Goal: Book appointment/travel/reservation

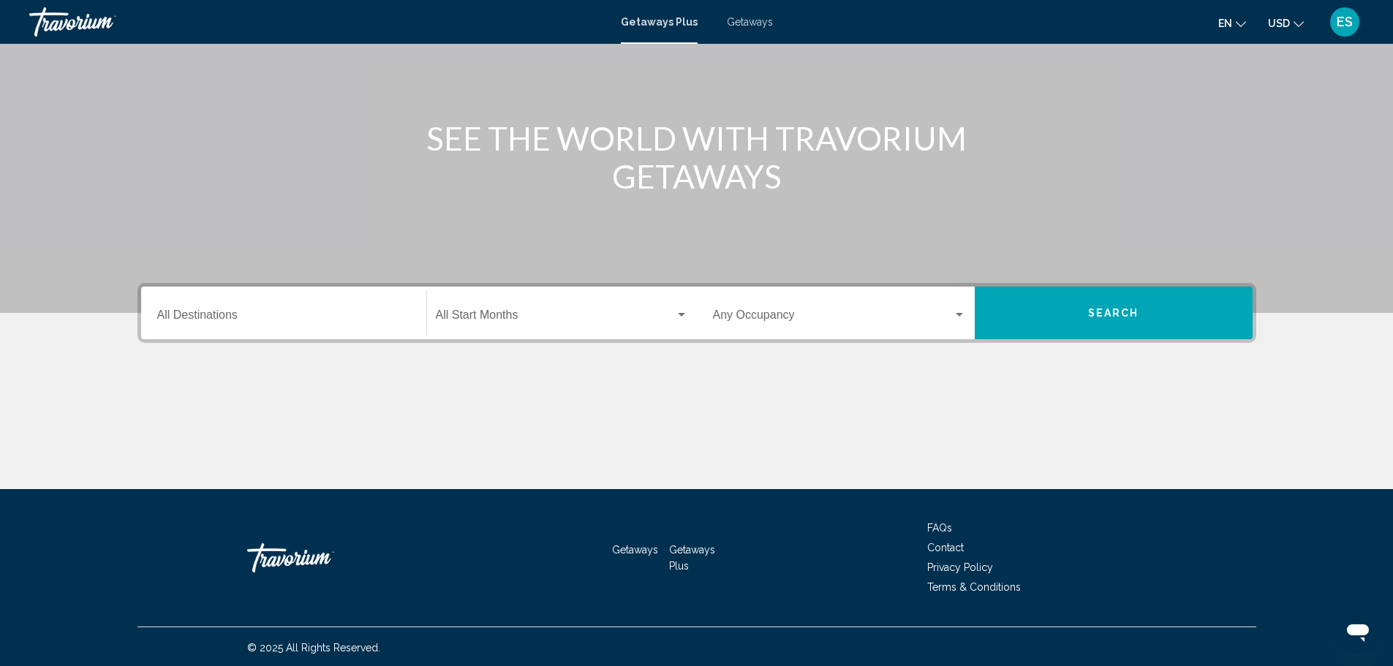
scroll to position [128, 0]
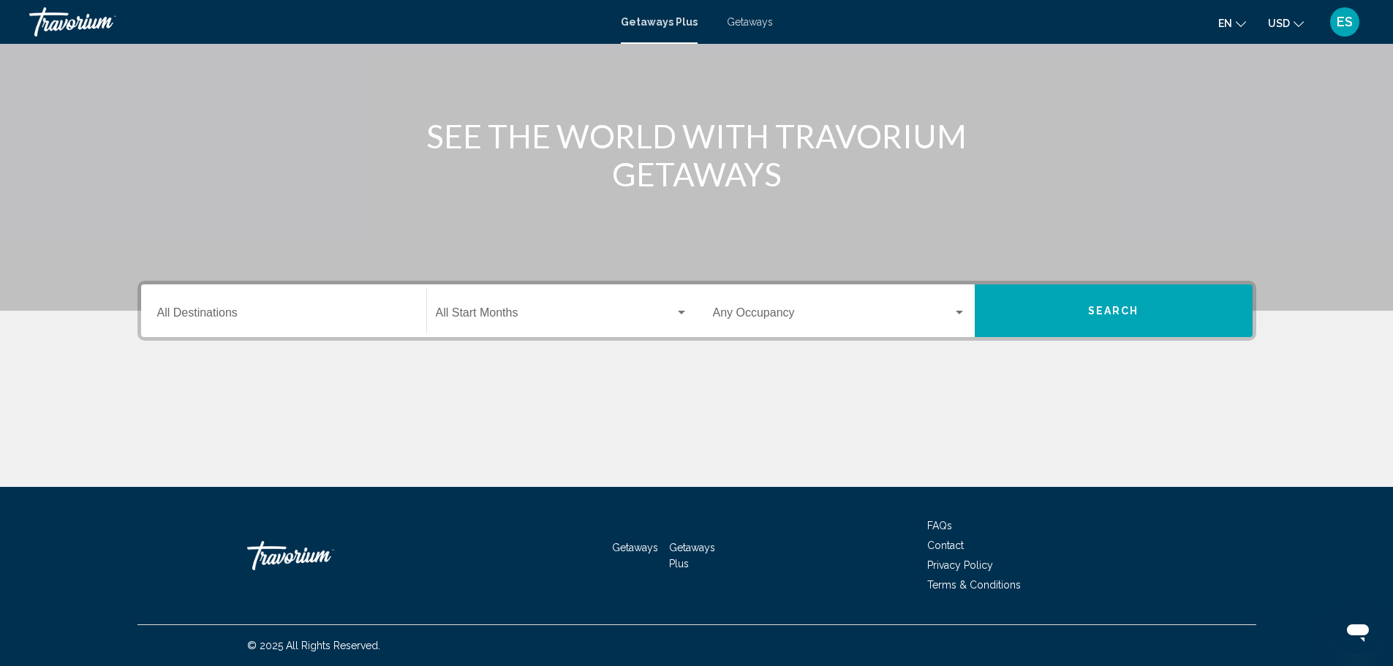
click at [366, 314] on input "Destination All Destinations" at bounding box center [283, 315] width 253 height 13
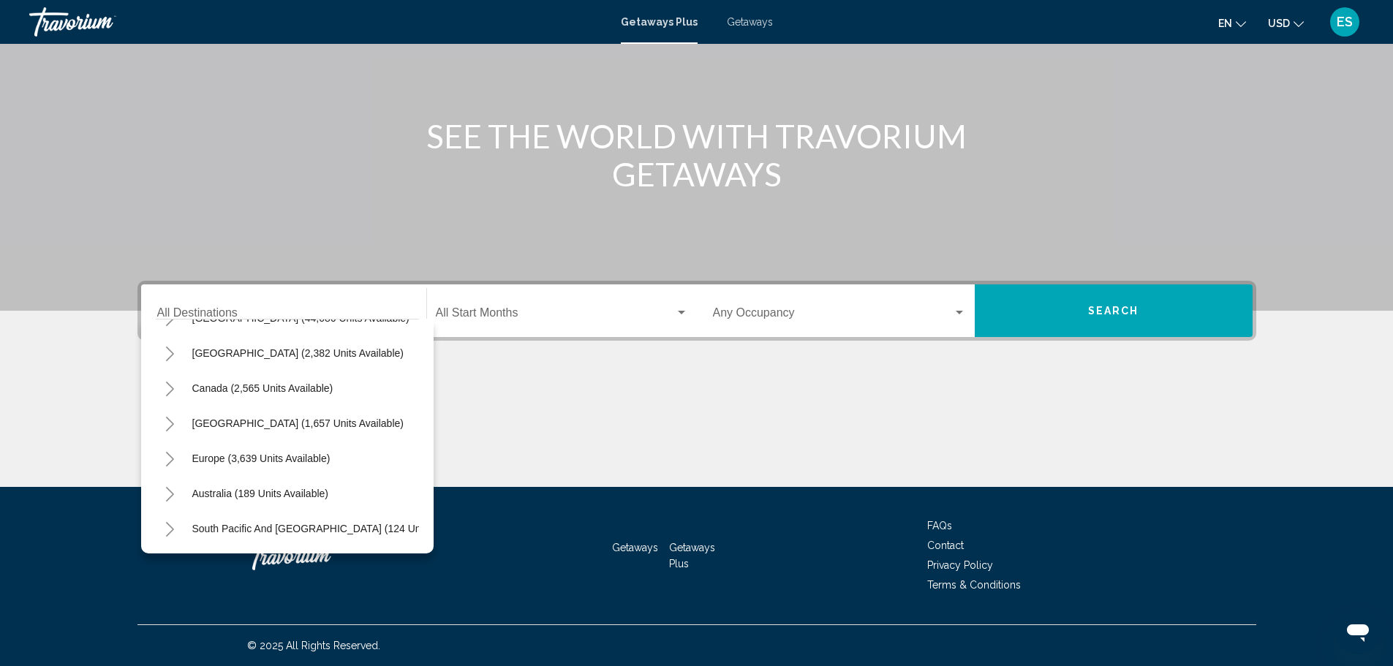
scroll to position [0, 0]
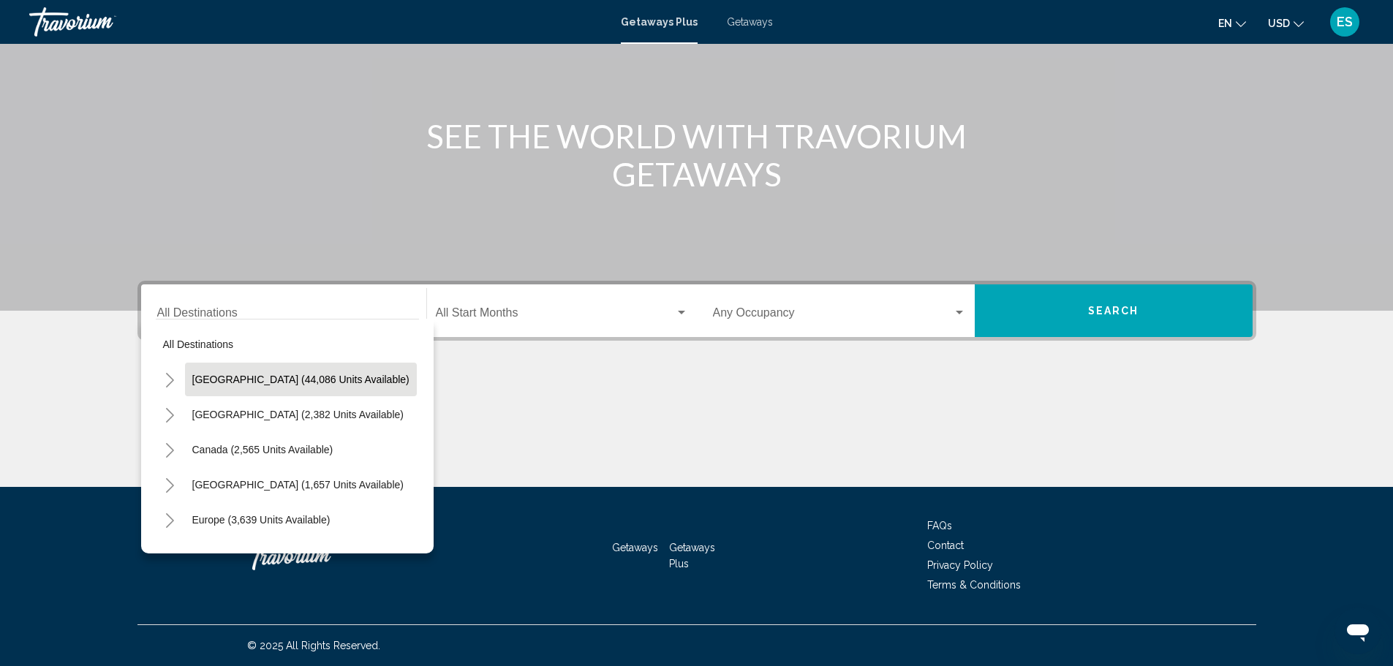
click at [314, 380] on span "[GEOGRAPHIC_DATA] (44,086 units available)" at bounding box center [300, 380] width 217 height 12
type input "**********"
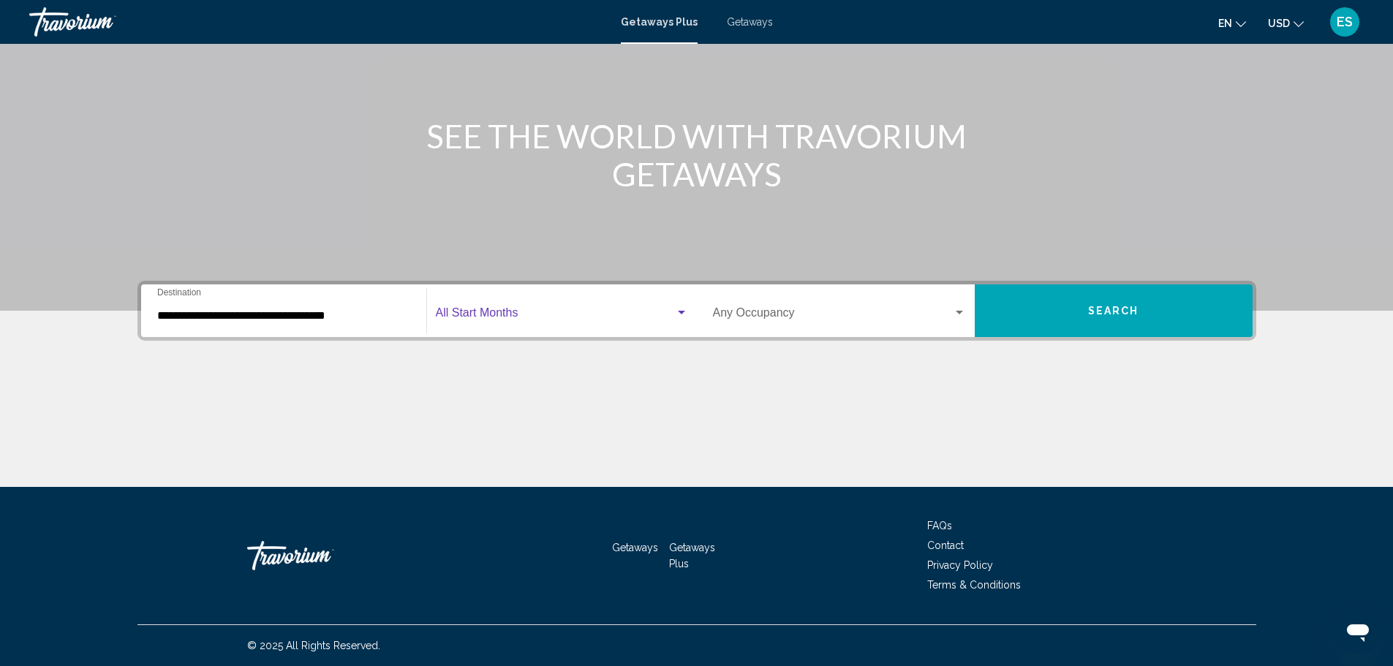
click at [683, 309] on div "Search widget" at bounding box center [681, 313] width 13 height 12
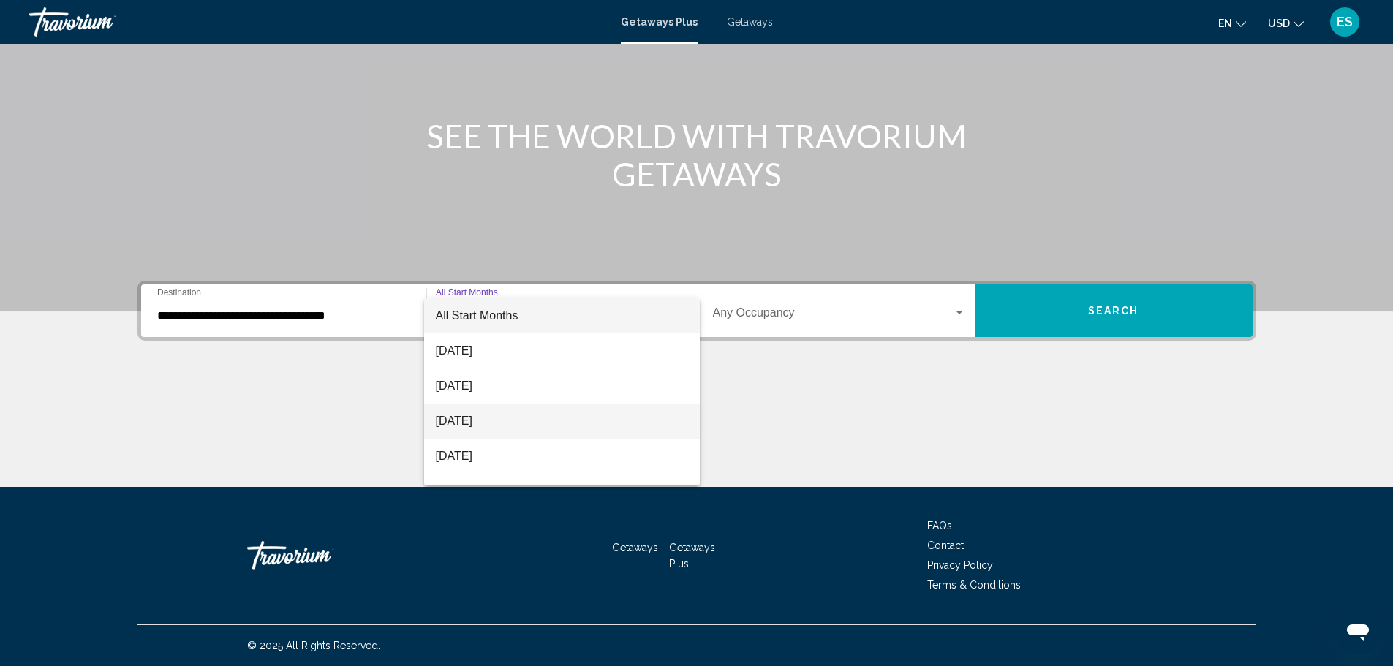
click at [504, 424] on span "[DATE]" at bounding box center [562, 421] width 252 height 35
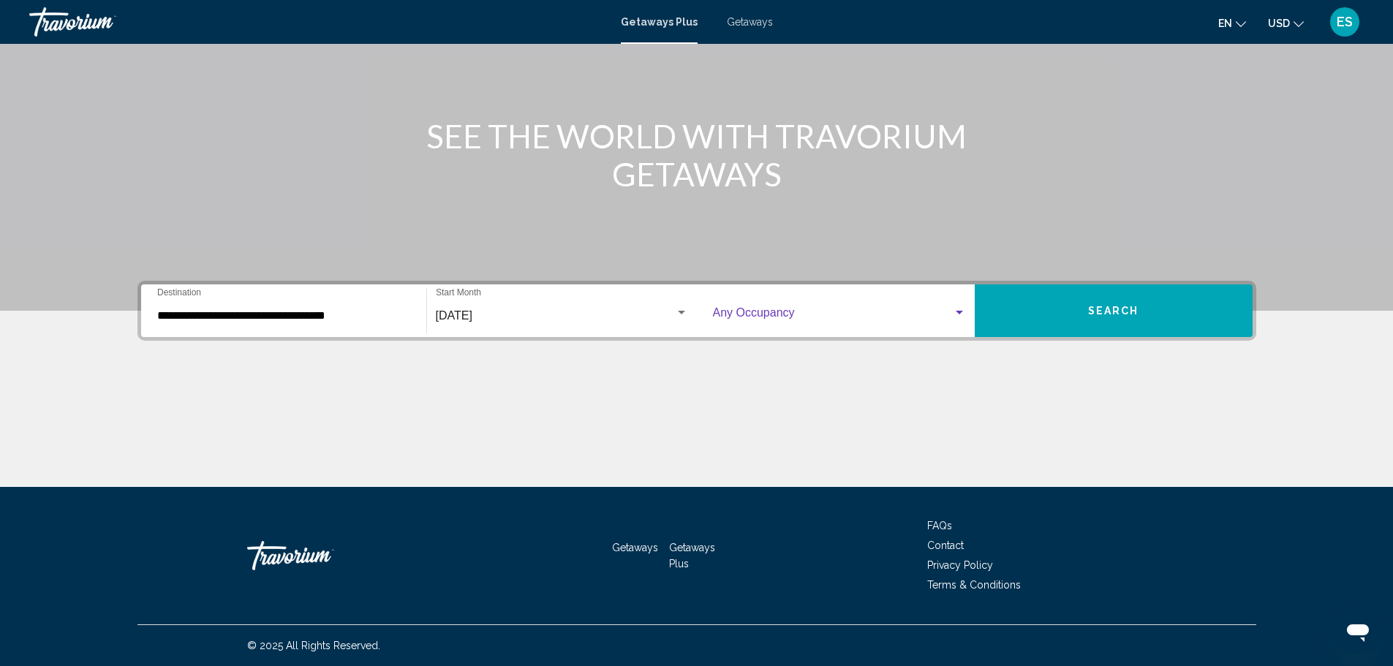
click at [957, 311] on div "Search widget" at bounding box center [959, 313] width 7 height 4
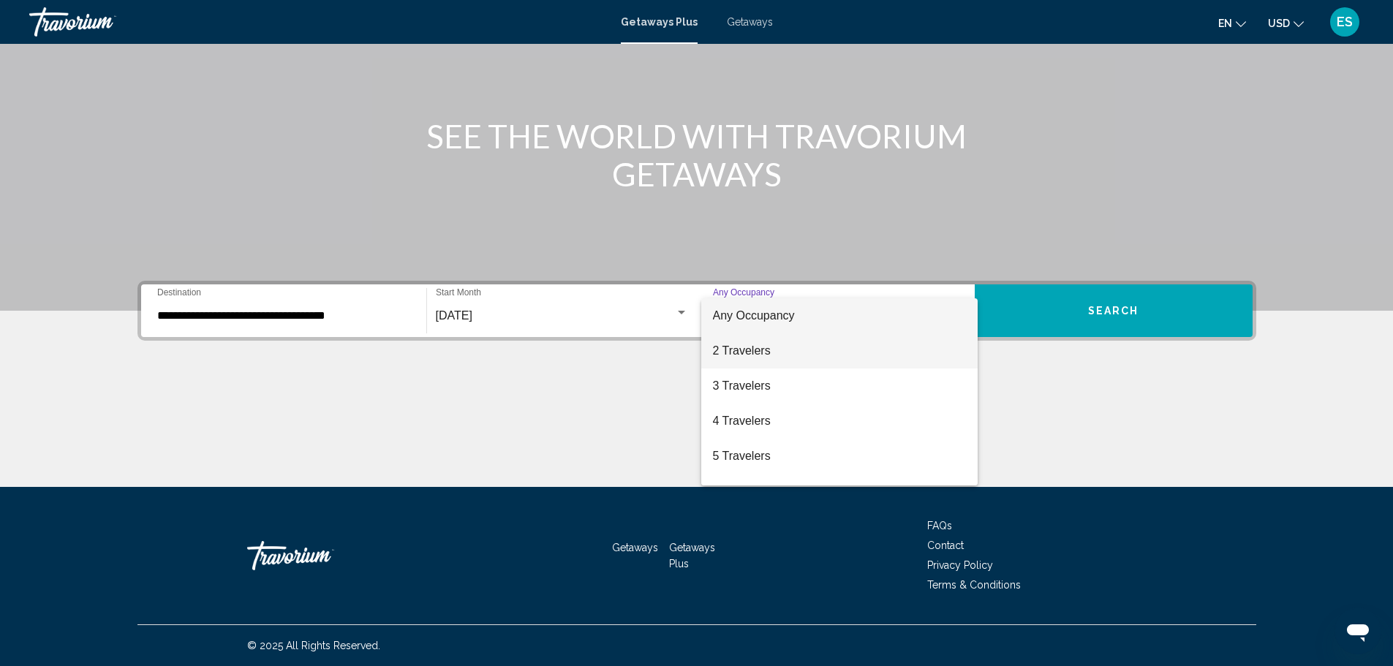
click at [753, 353] on span "2 Travelers" at bounding box center [839, 350] width 253 height 35
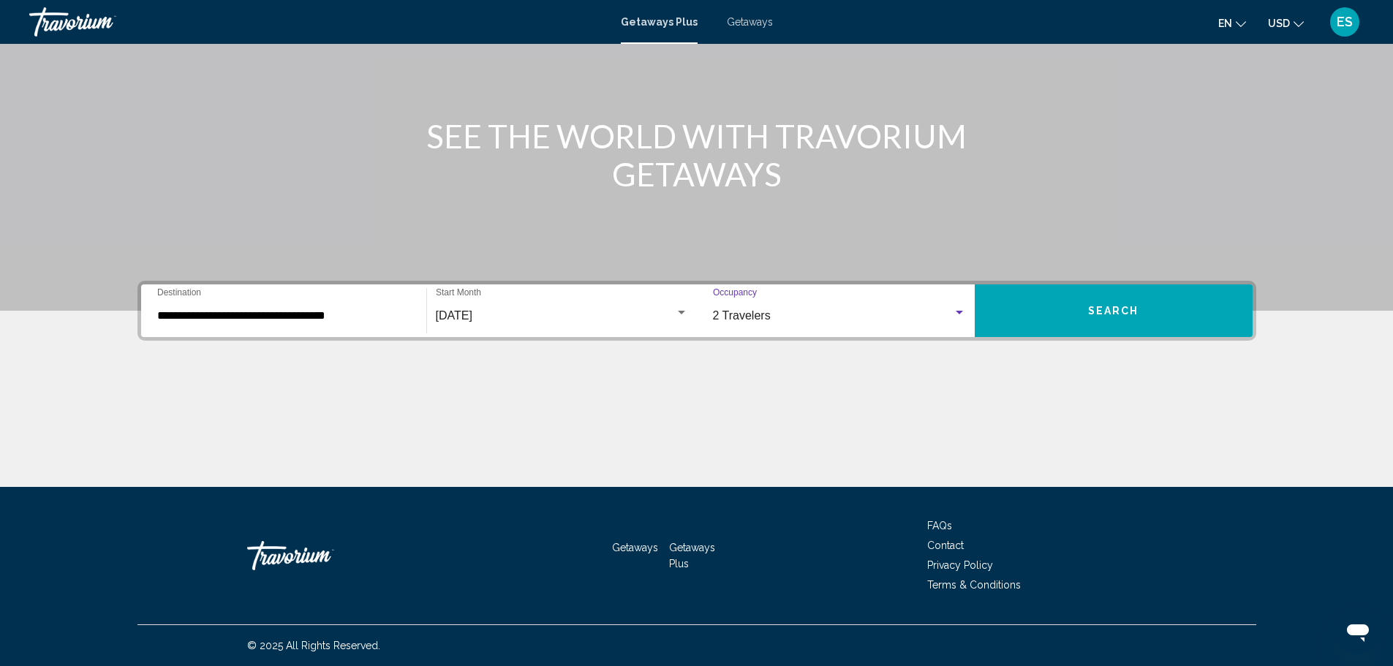
click at [1098, 313] on span "Search" at bounding box center [1113, 312] width 51 height 12
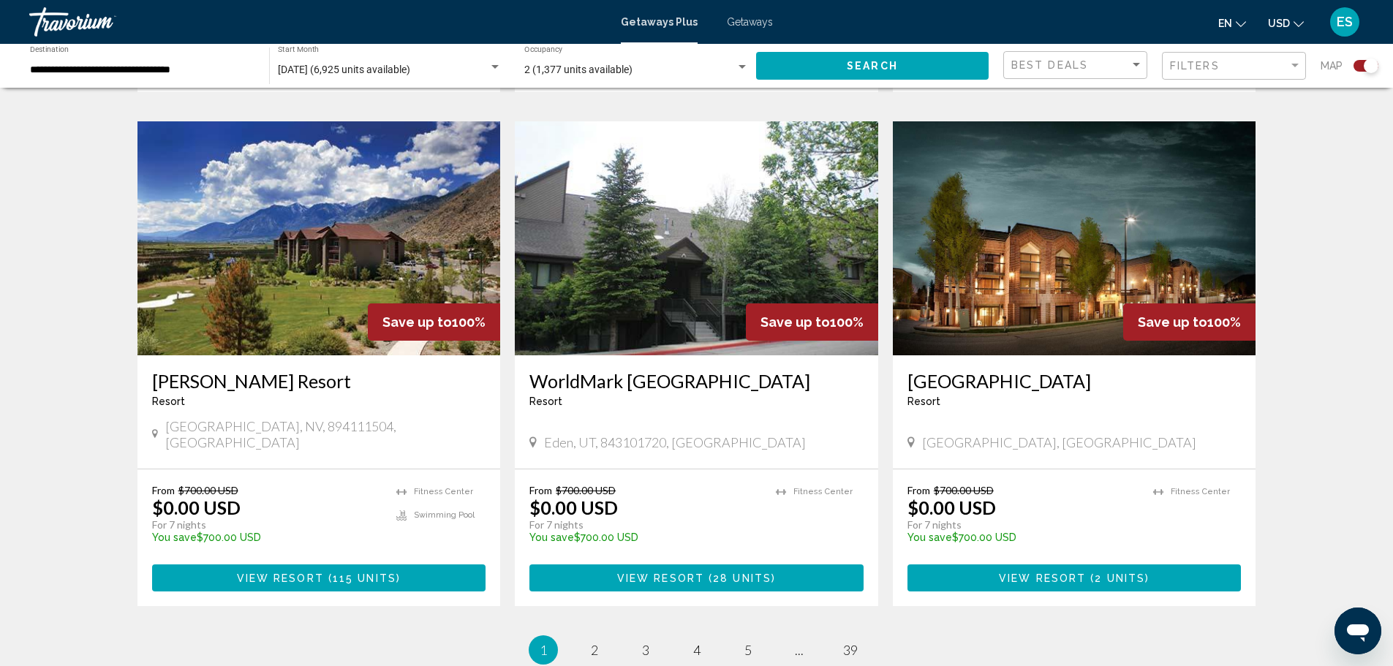
scroll to position [2171, 0]
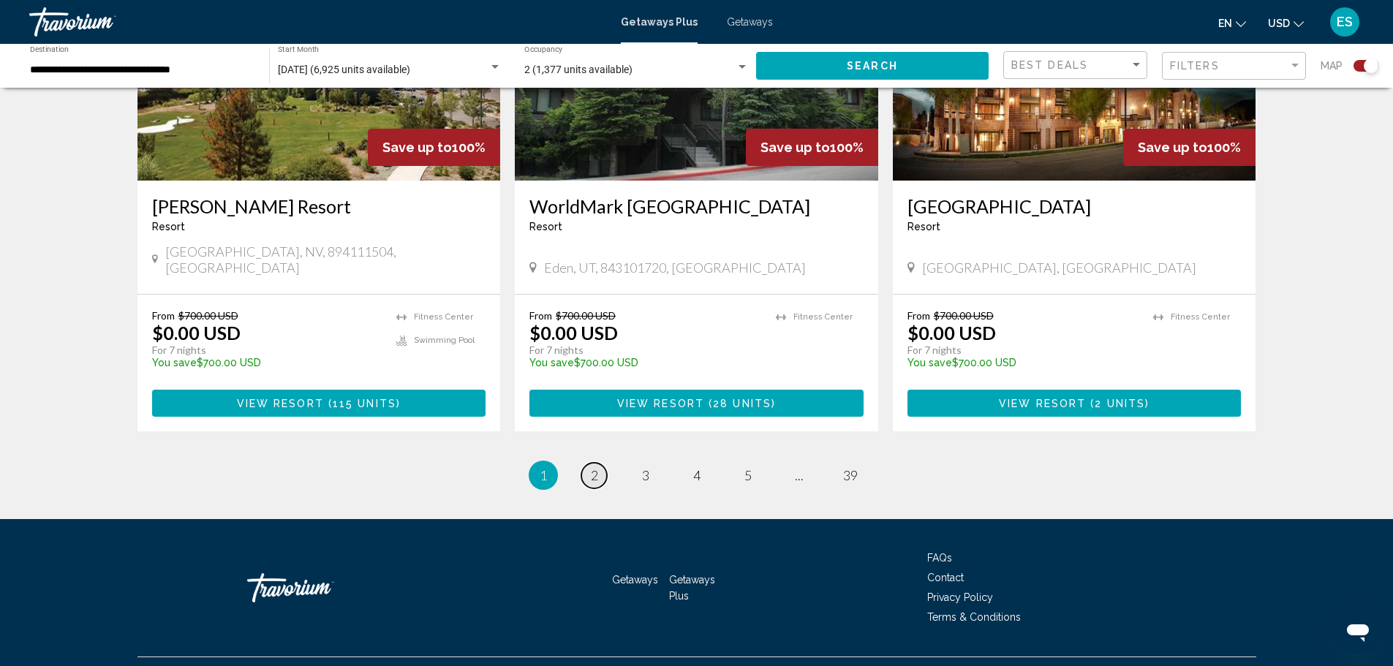
click at [584, 463] on link "page 2" at bounding box center [594, 476] width 26 height 26
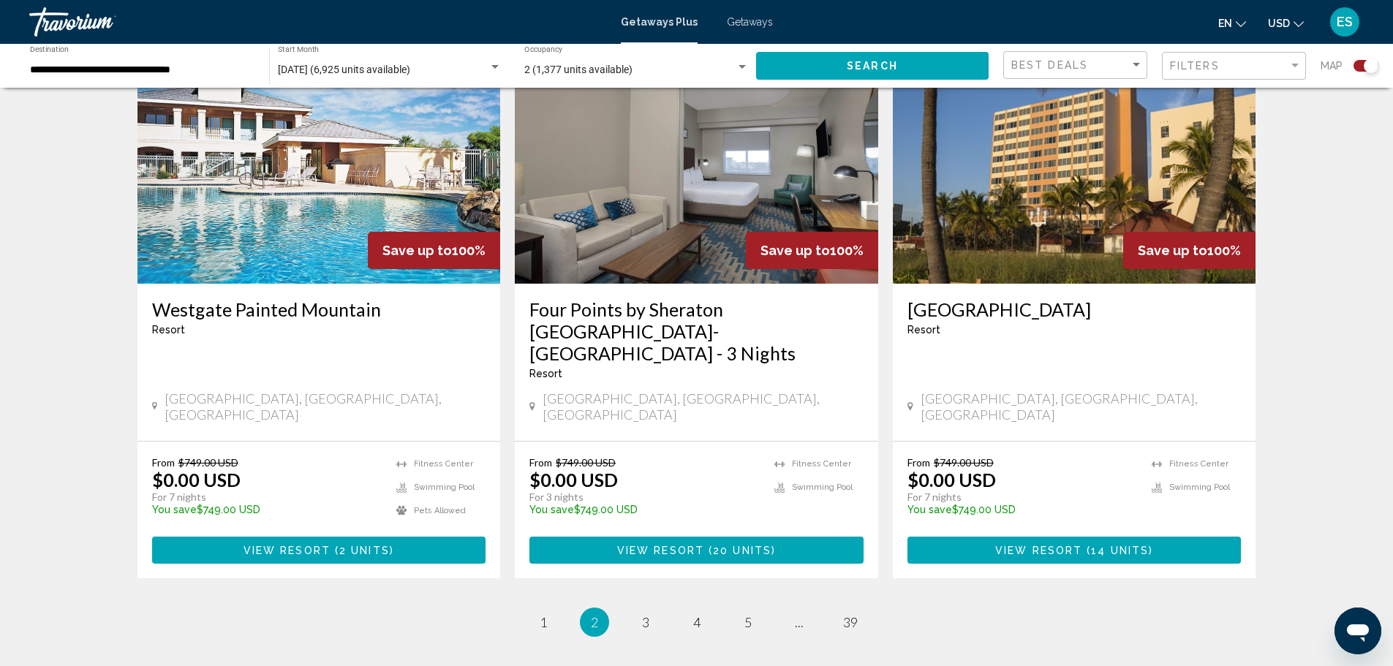
scroll to position [2259, 0]
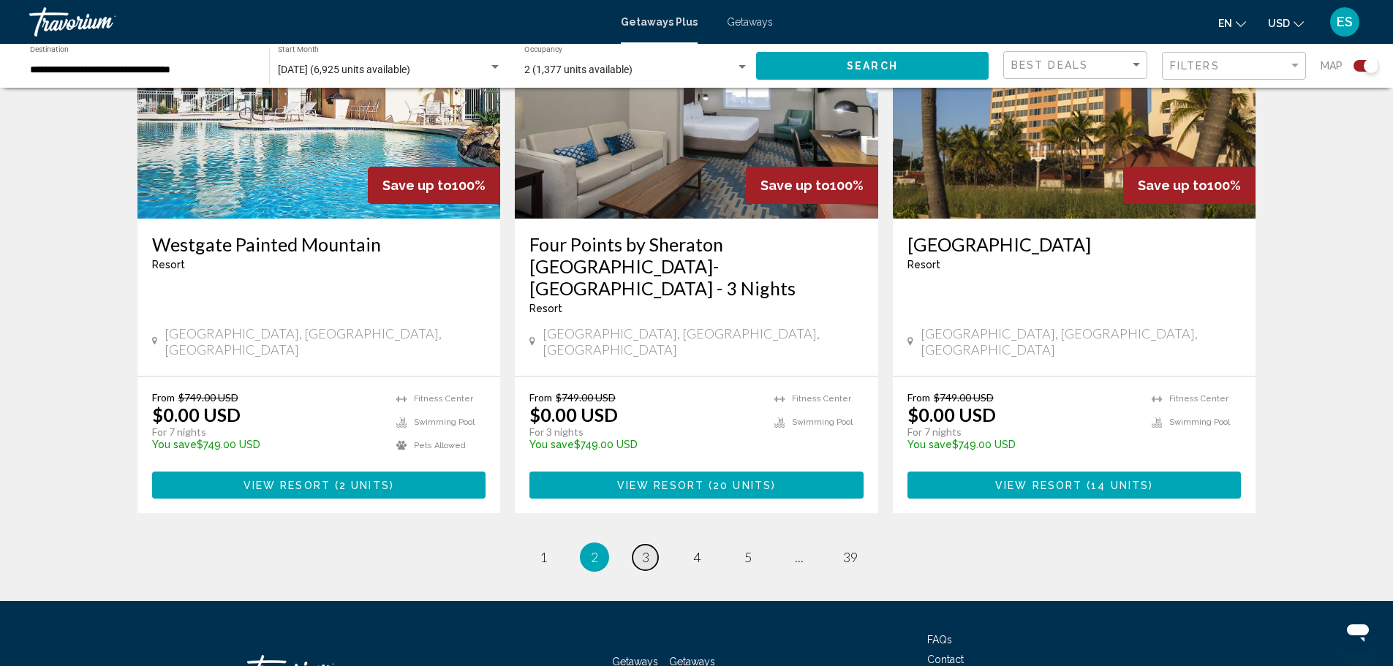
click at [644, 549] on span "3" at bounding box center [645, 557] width 7 height 16
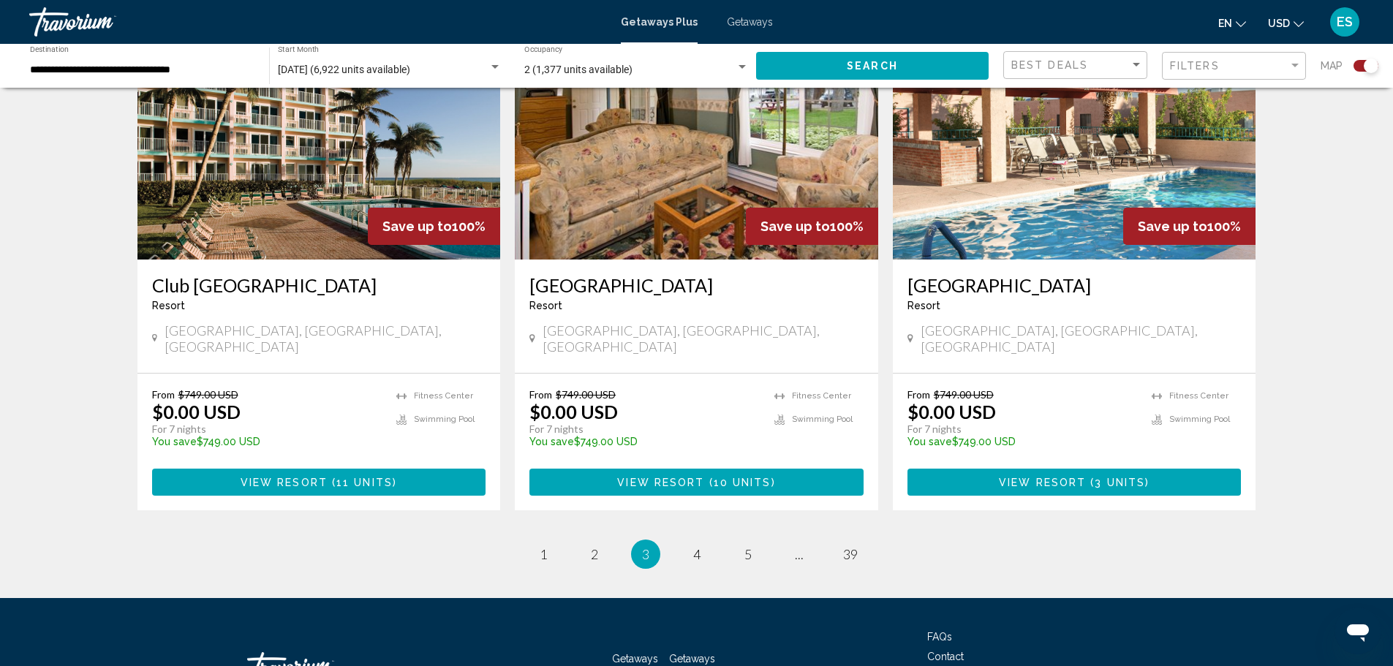
scroll to position [2193, 0]
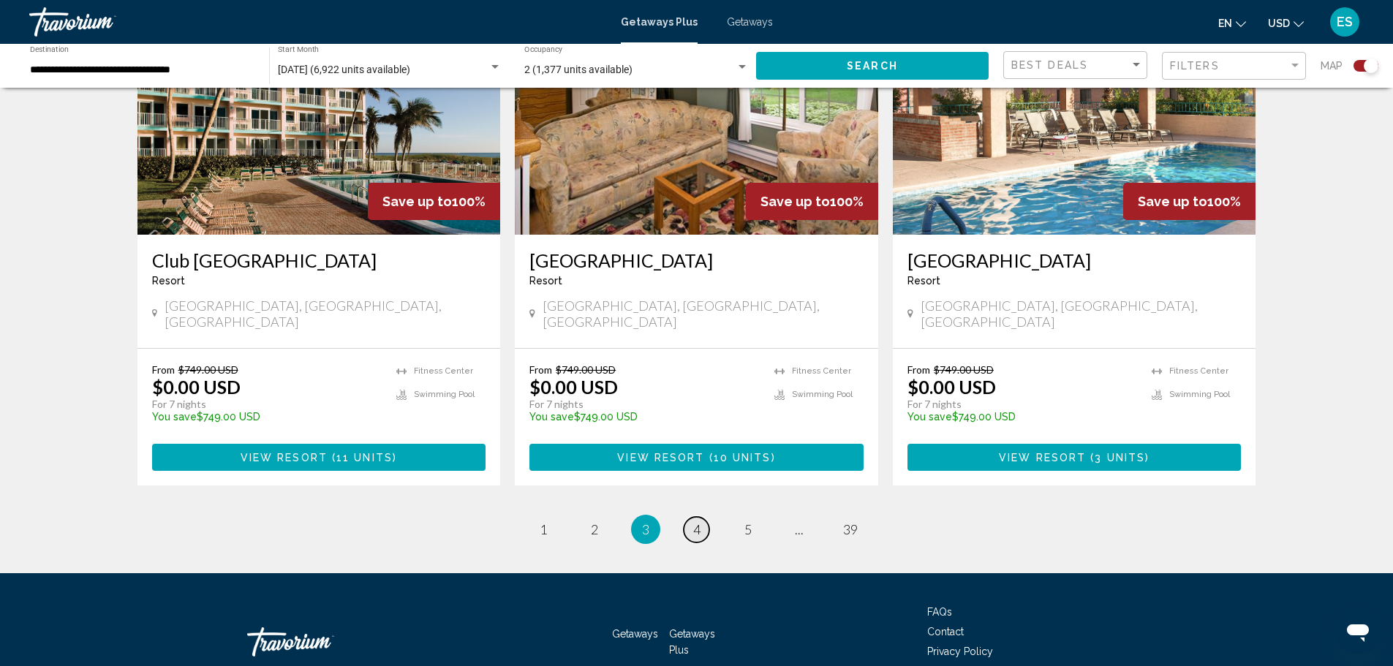
click at [698, 521] on span "4" at bounding box center [696, 529] width 7 height 16
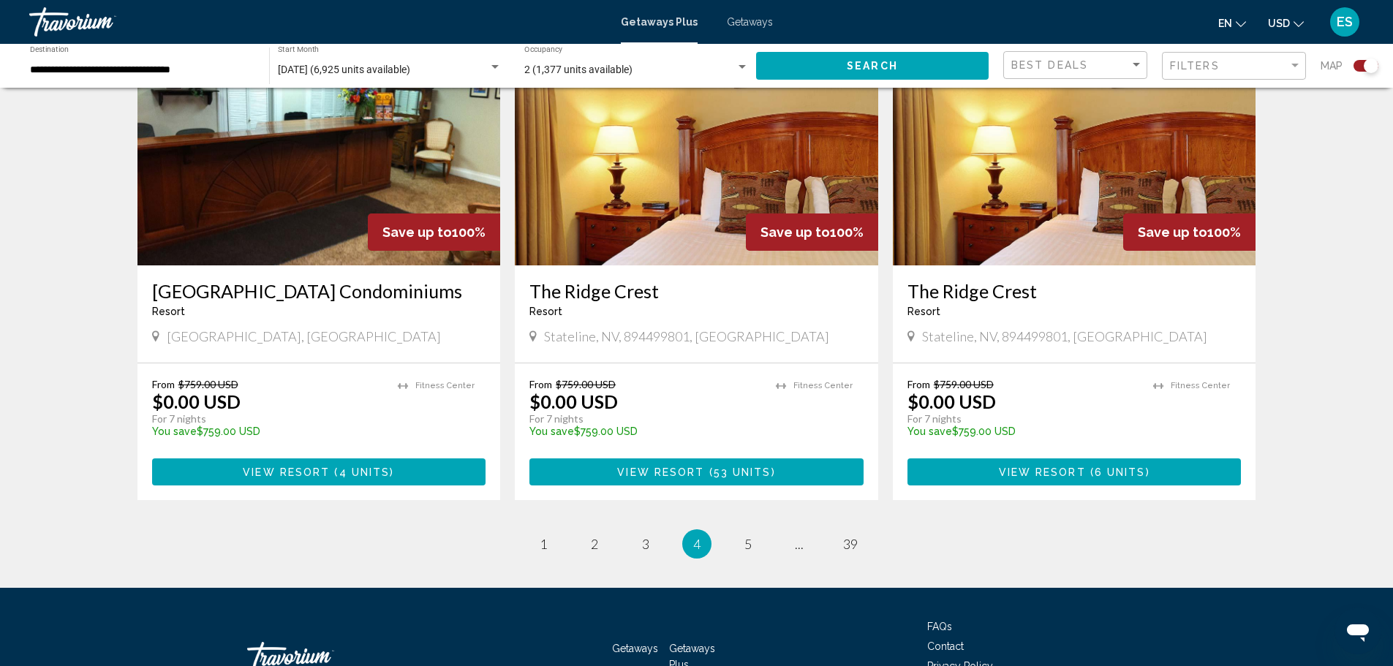
scroll to position [2215, 0]
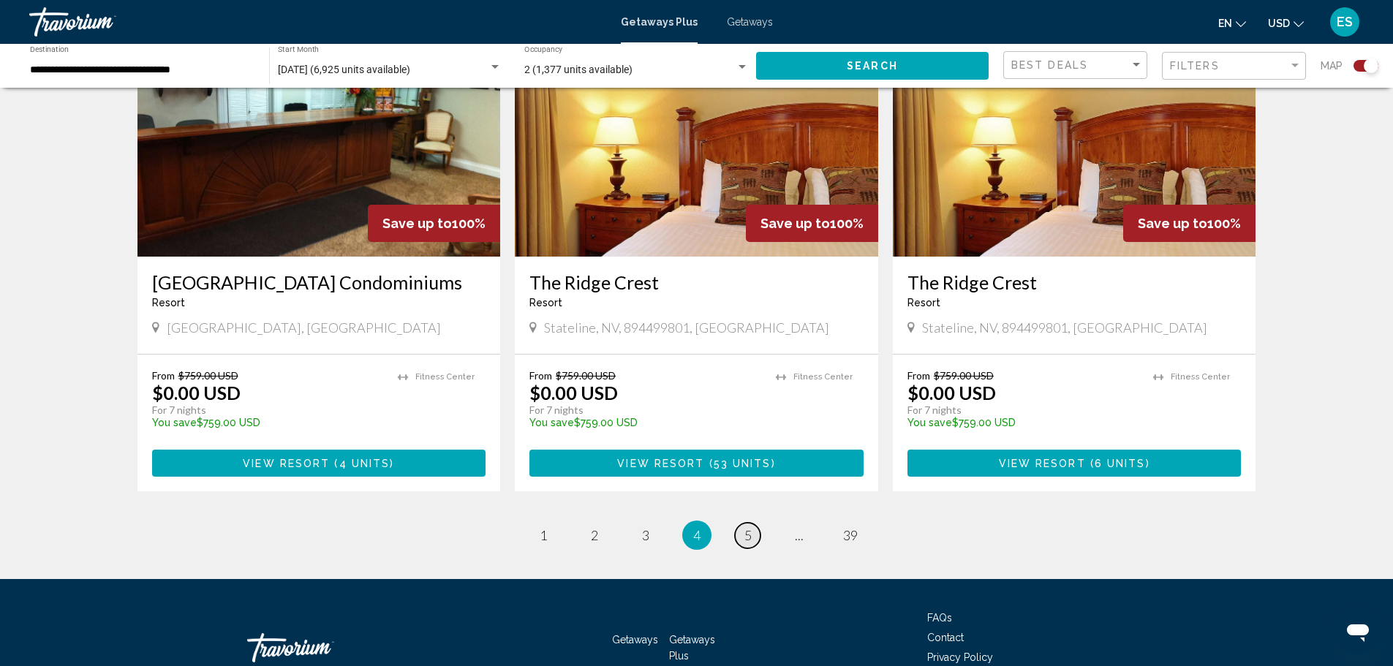
click at [745, 527] on span "5" at bounding box center [747, 535] width 7 height 16
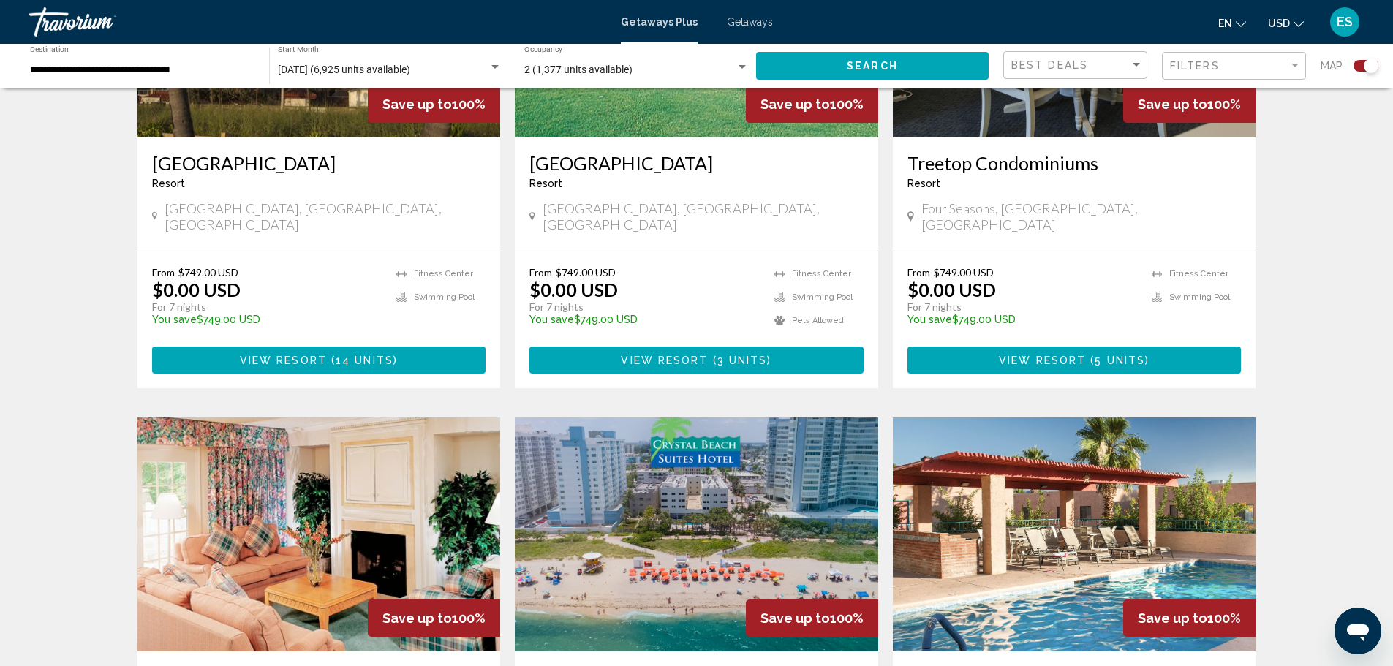
scroll to position [731, 0]
